Goal: Check status: Check status

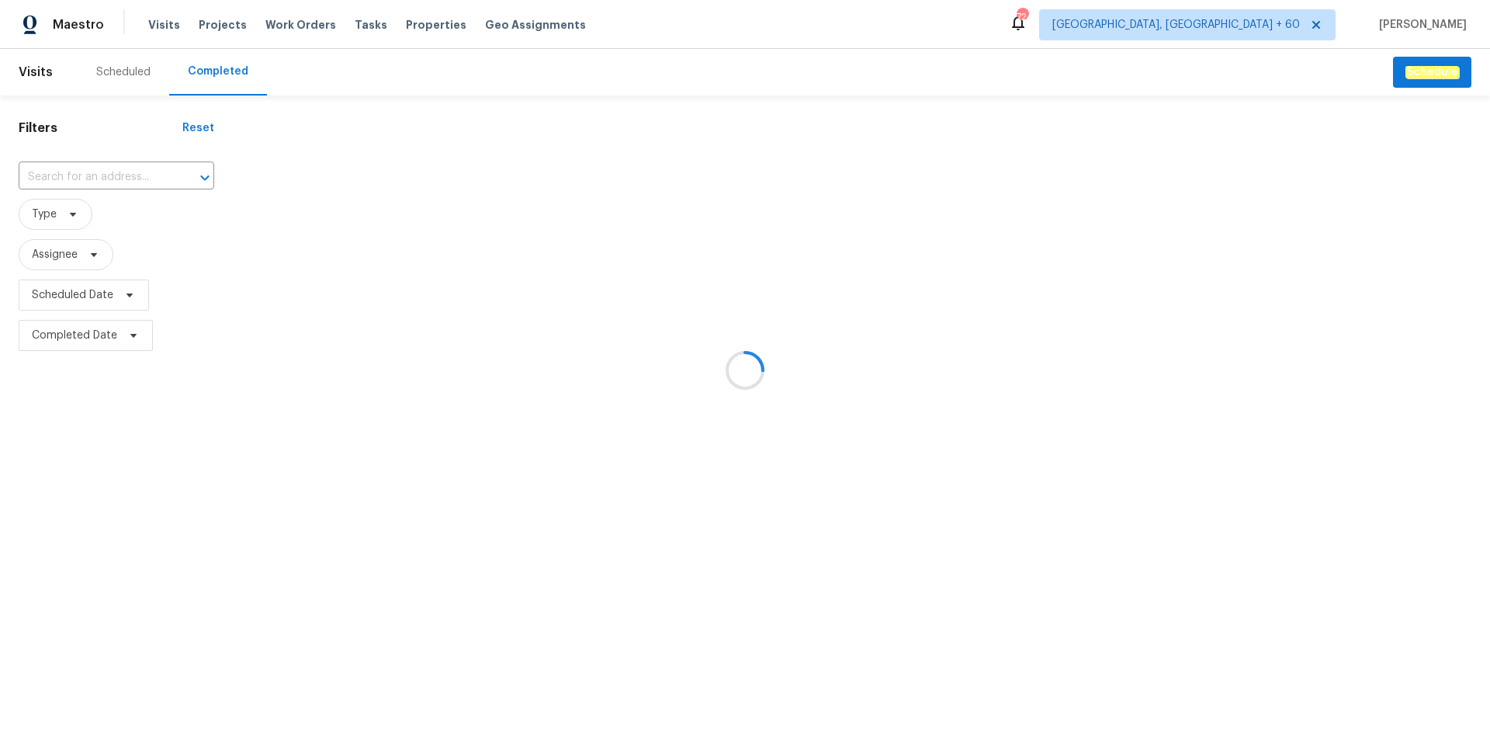
click at [85, 165] on div at bounding box center [745, 370] width 1490 height 740
drag, startPoint x: 85, startPoint y: 165, endPoint x: 77, endPoint y: 161, distance: 9.1
click at [77, 161] on div at bounding box center [745, 370] width 1490 height 740
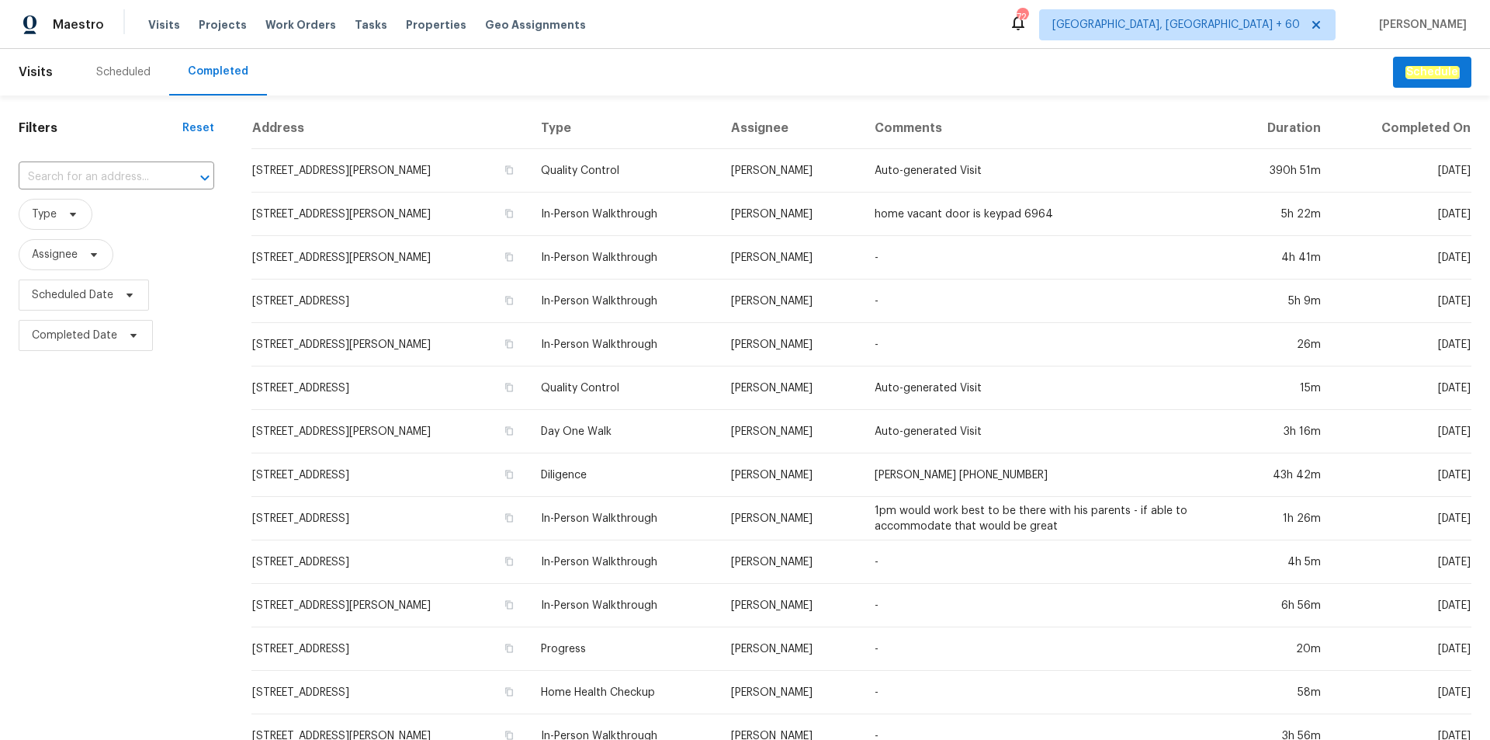
click at [77, 161] on div "​" at bounding box center [117, 177] width 196 height 33
drag, startPoint x: 77, startPoint y: 161, endPoint x: 43, endPoint y: 168, distance: 34.7
type input "[STREET_ADDRESS]"
click at [74, 199] on li "[STREET_ADDRESS]" at bounding box center [114, 212] width 192 height 26
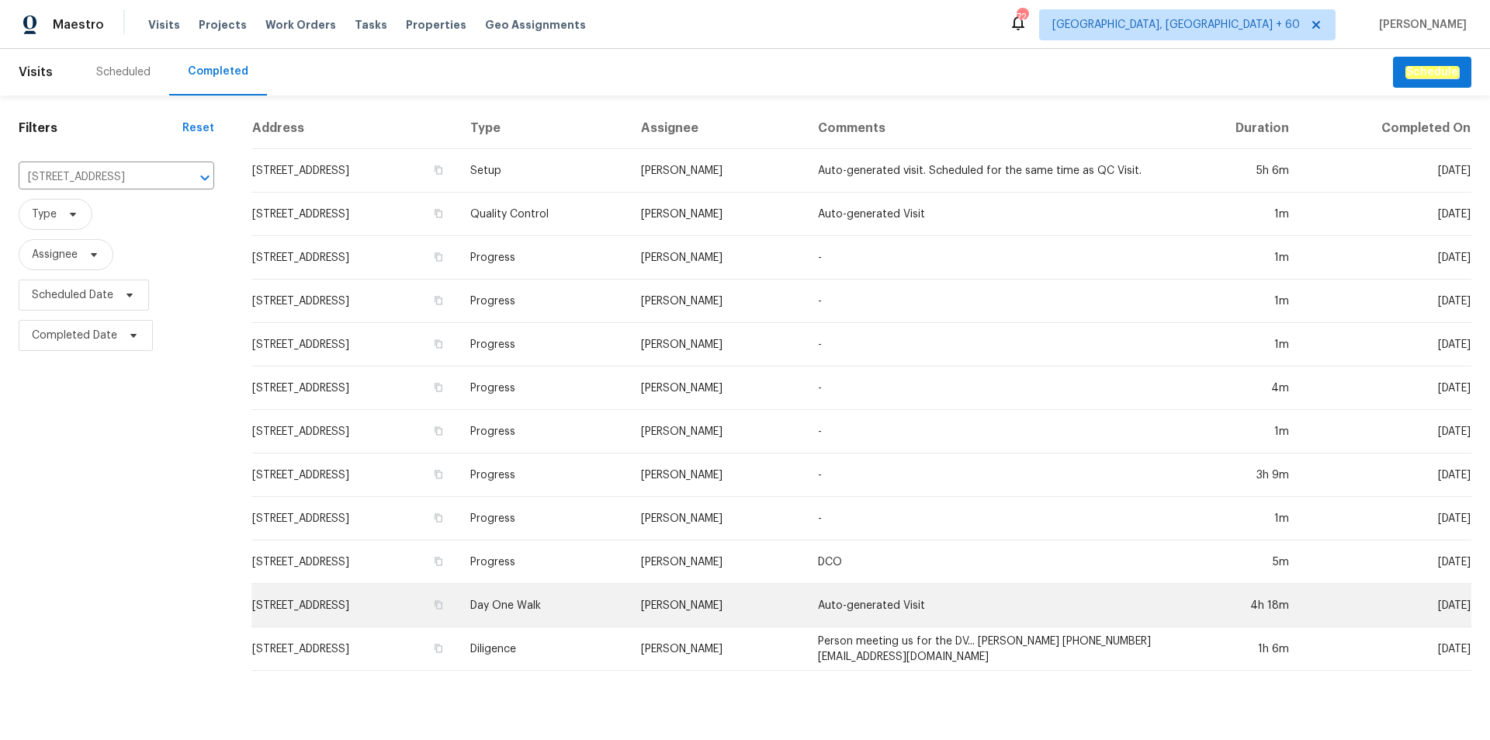
click at [615, 604] on td "Day One Walk" at bounding box center [544, 605] width 172 height 43
